Goal: Task Accomplishment & Management: Use online tool/utility

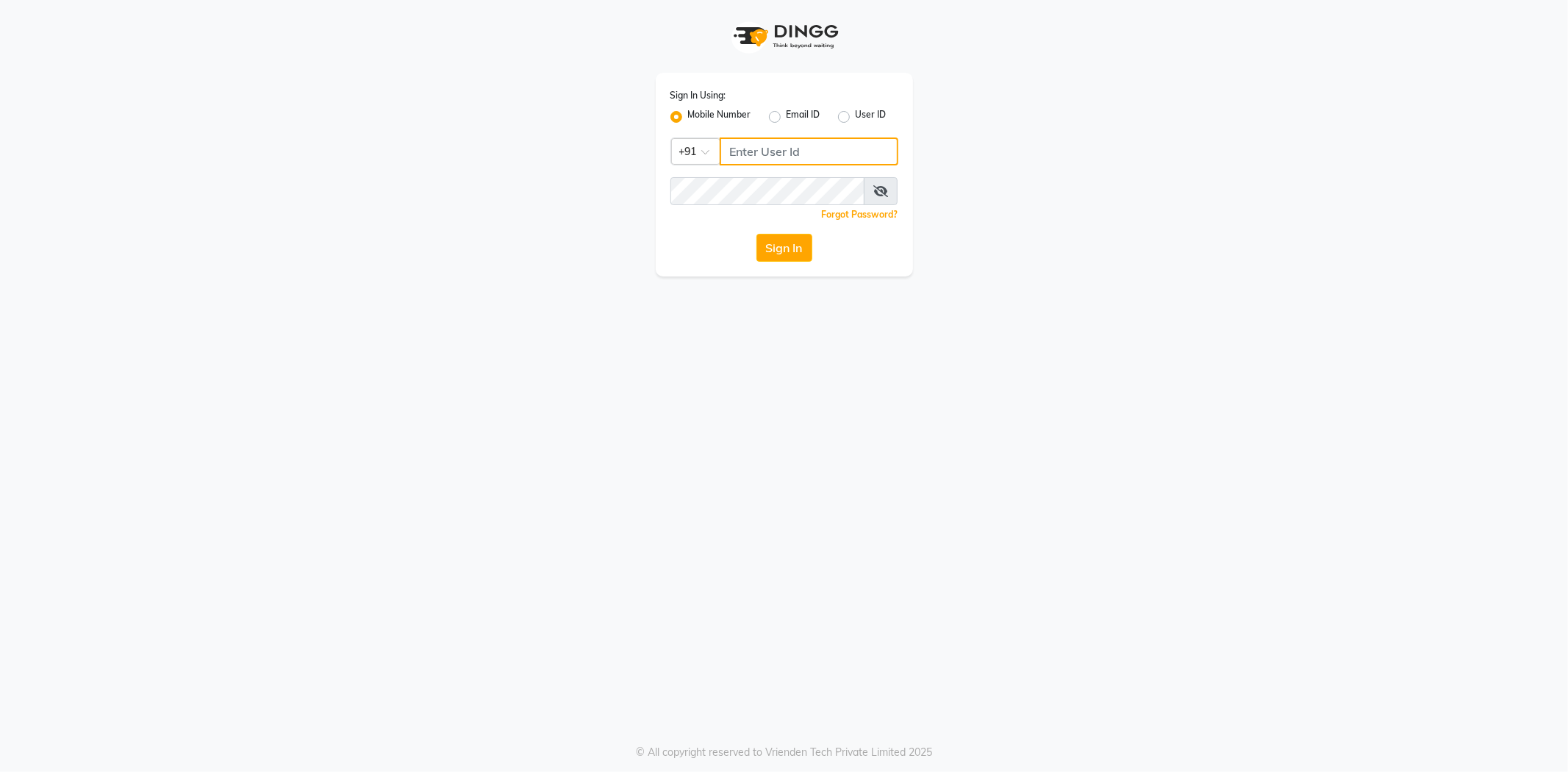
click at [727, 150] on input "Username" at bounding box center [809, 152] width 179 height 28
type input "7989113914"
click at [781, 247] on button "Sign In" at bounding box center [784, 248] width 56 height 28
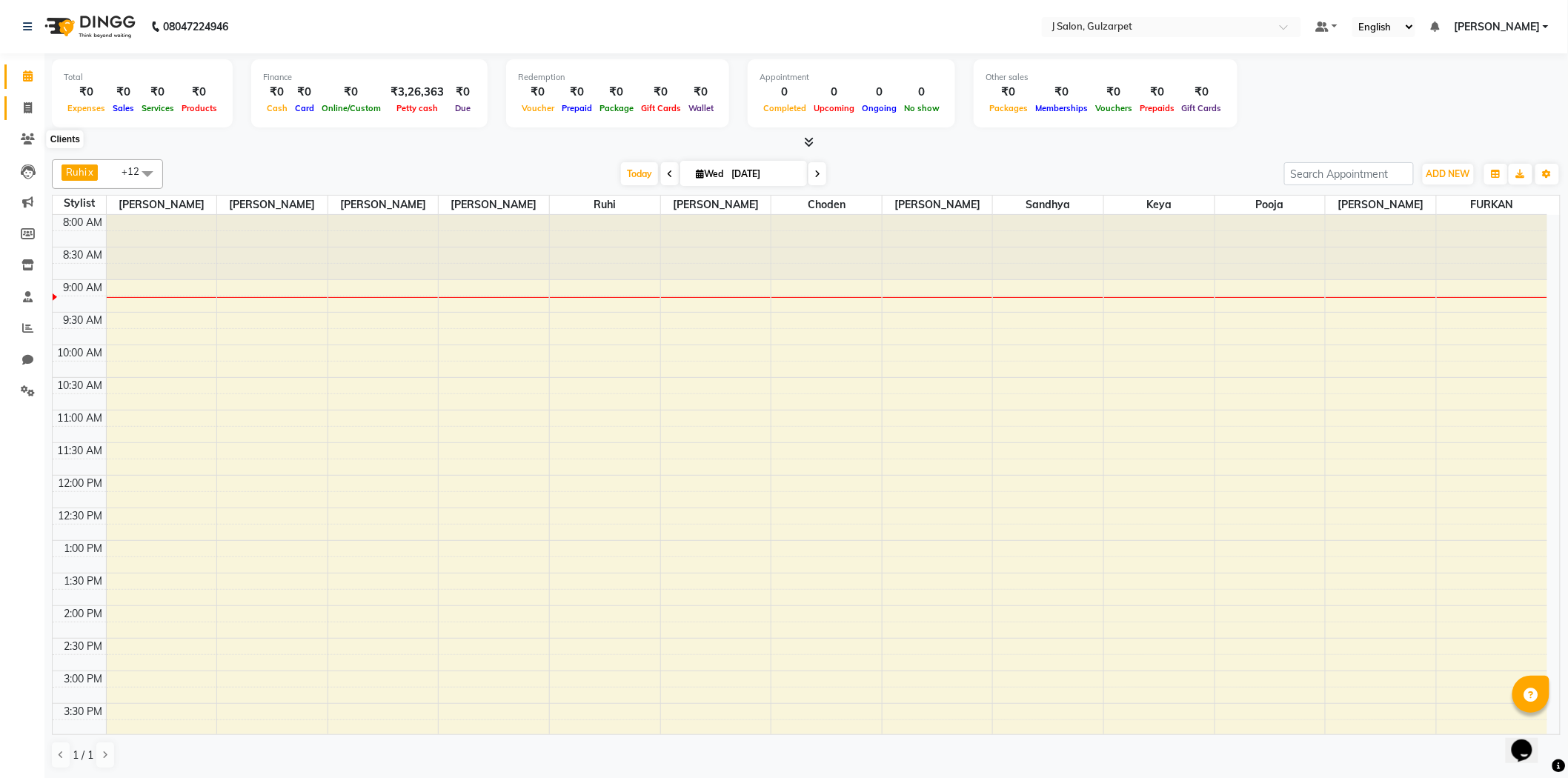
click at [30, 109] on icon at bounding box center [27, 107] width 8 height 11
click at [24, 106] on icon at bounding box center [27, 107] width 8 height 11
select select "service"
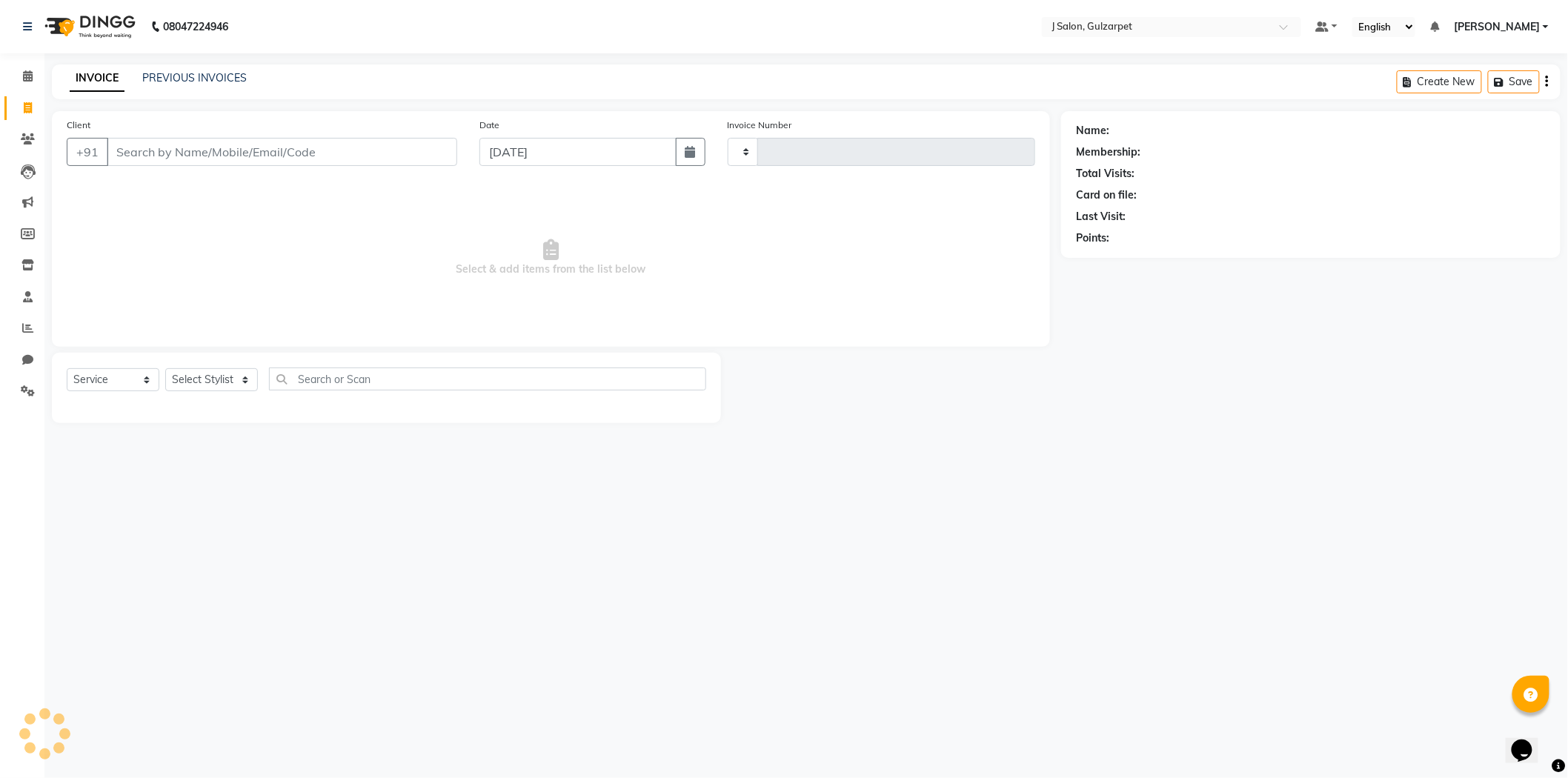
drag, startPoint x: 23, startPoint y: 110, endPoint x: 143, endPoint y: 10, distance: 156.2
click at [24, 110] on icon at bounding box center [27, 107] width 8 height 11
select select "service"
select select "8558"
type input "1217"
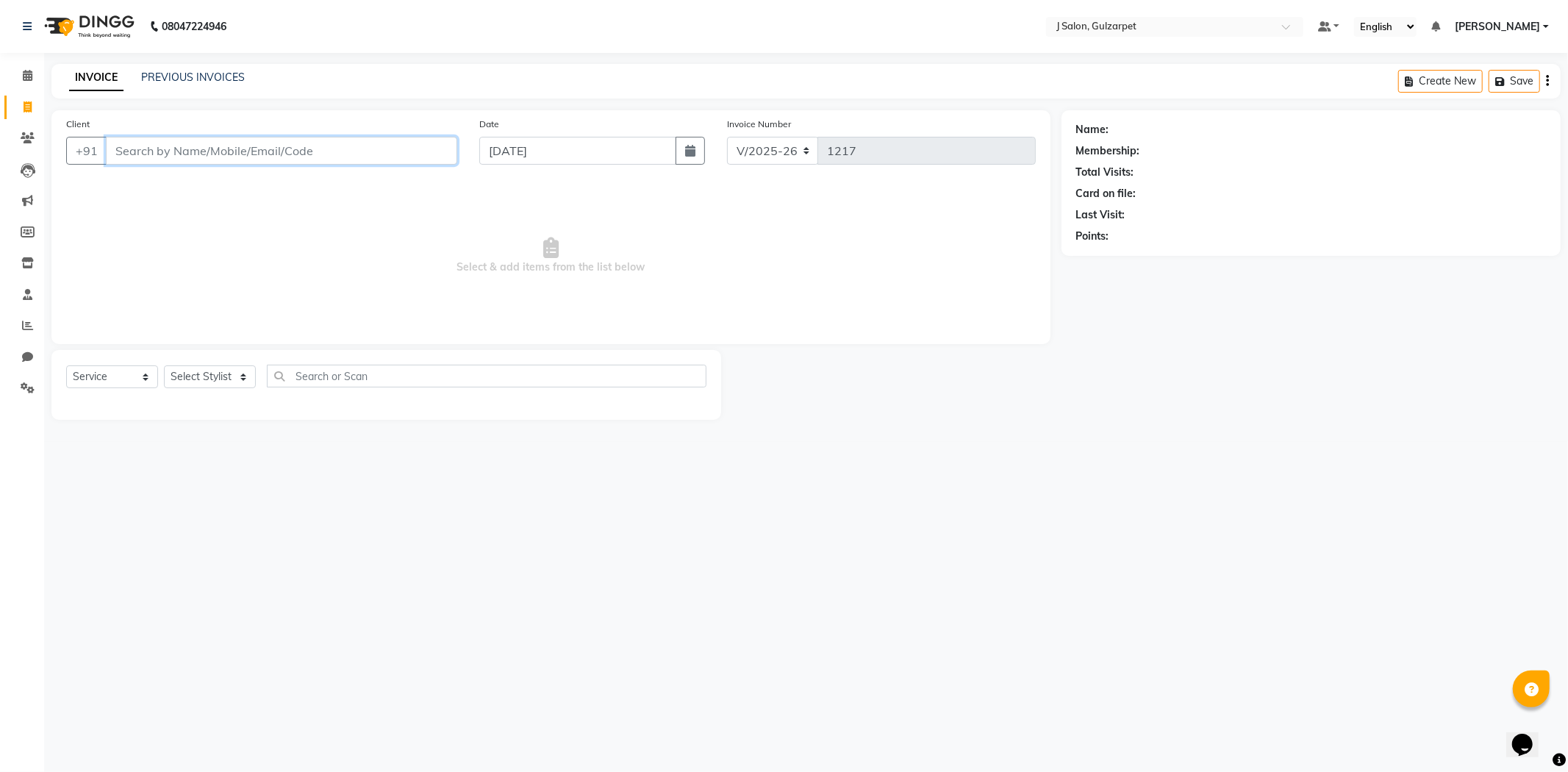
click at [312, 145] on input "Client" at bounding box center [281, 151] width 352 height 28
type input "8"
click at [330, 142] on input "9704208693" at bounding box center [243, 151] width 277 height 28
type input "9"
